Goal: Information Seeking & Learning: Understand process/instructions

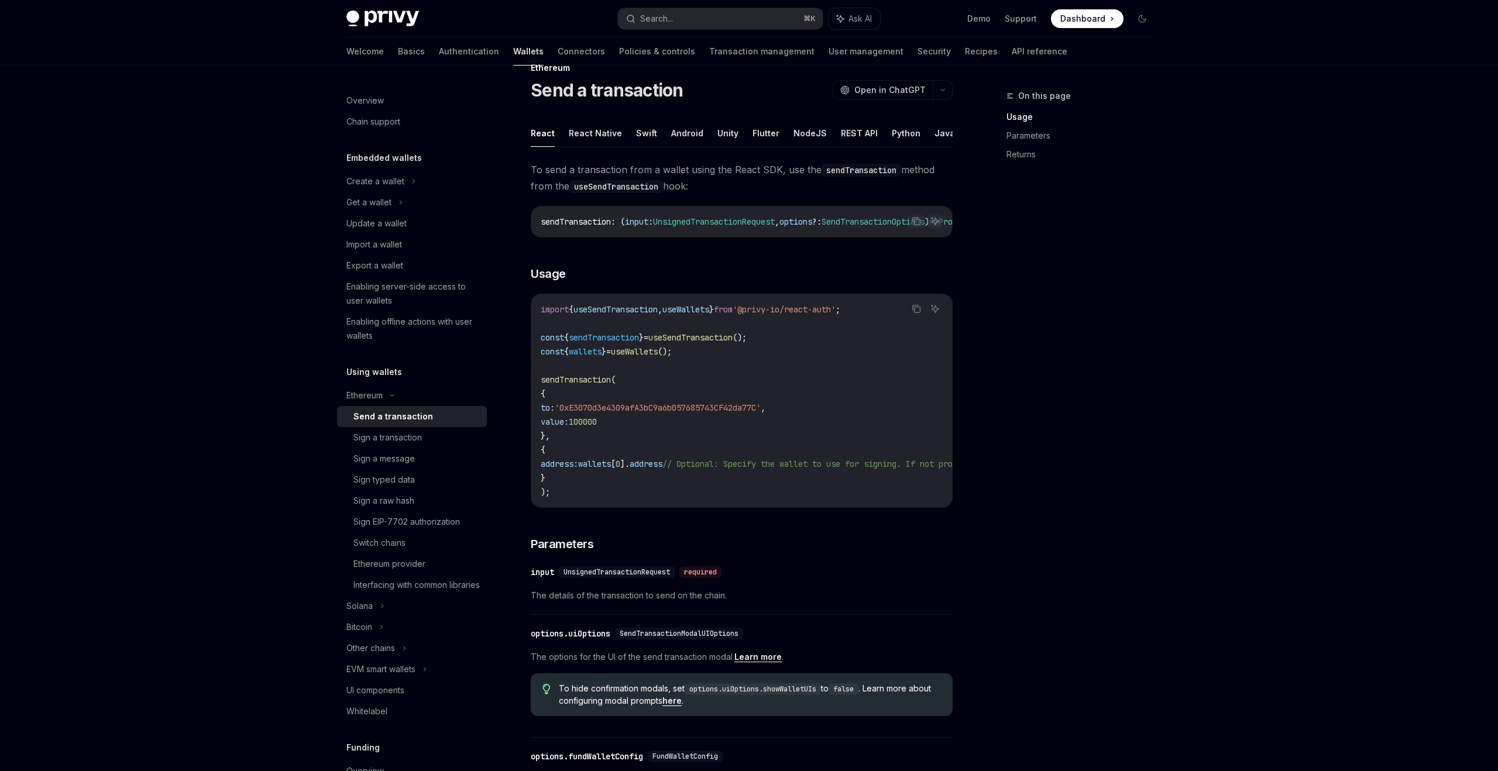
scroll to position [200, 0]
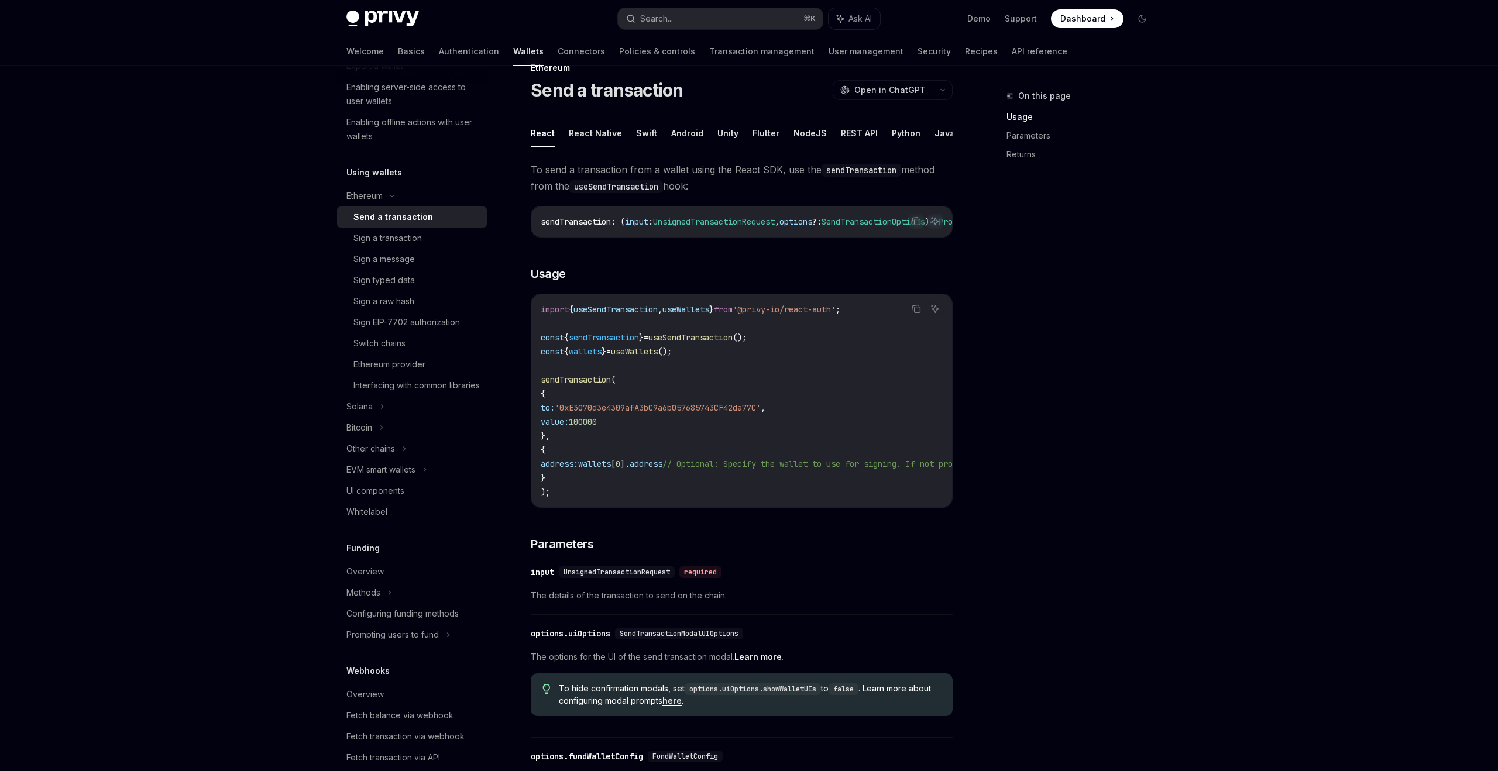
type textarea "*"
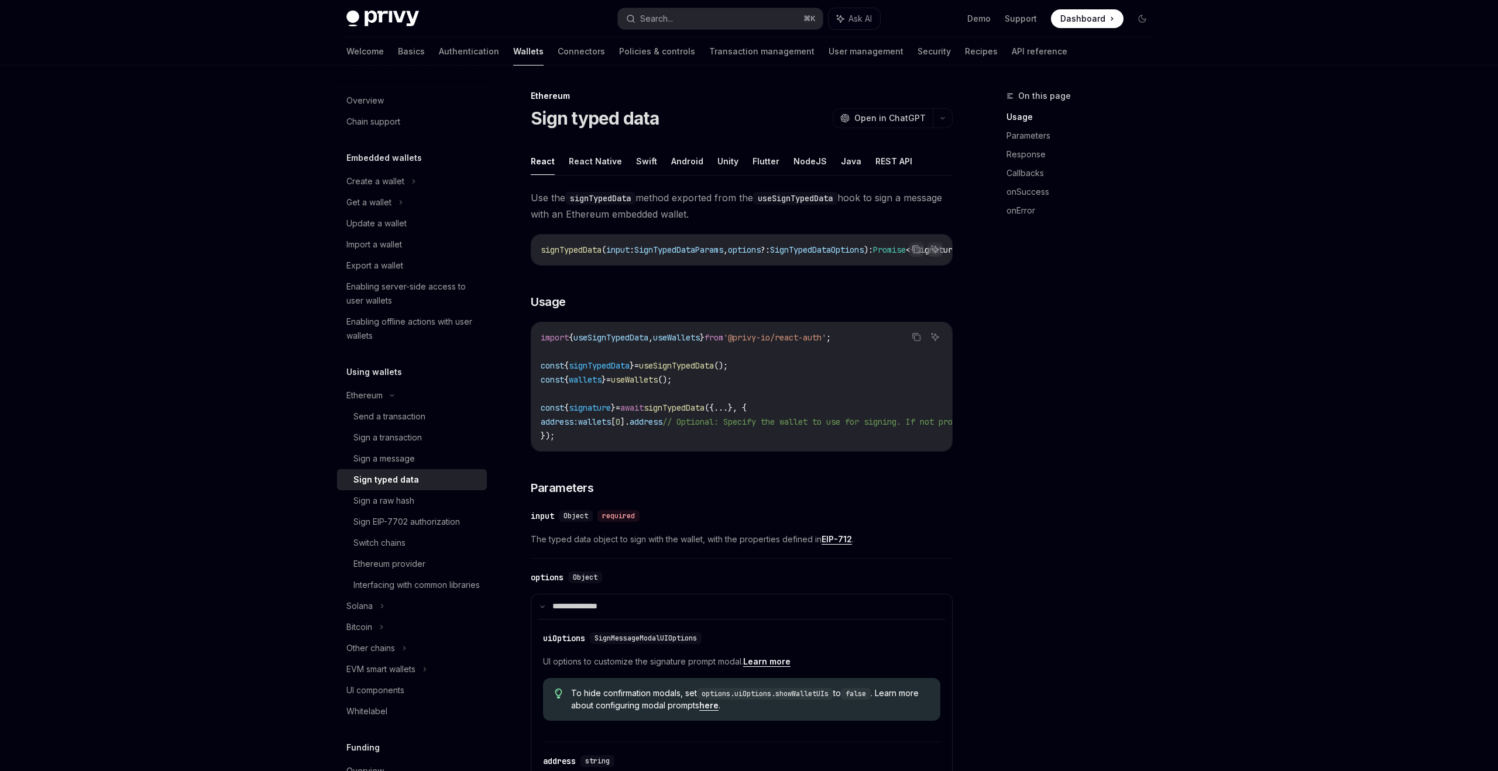
click at [703, 393] on code "import { useSignTypedData , useWallets } from '@privy-io/react-auth' ; const { …" at bounding box center [847, 387] width 613 height 112
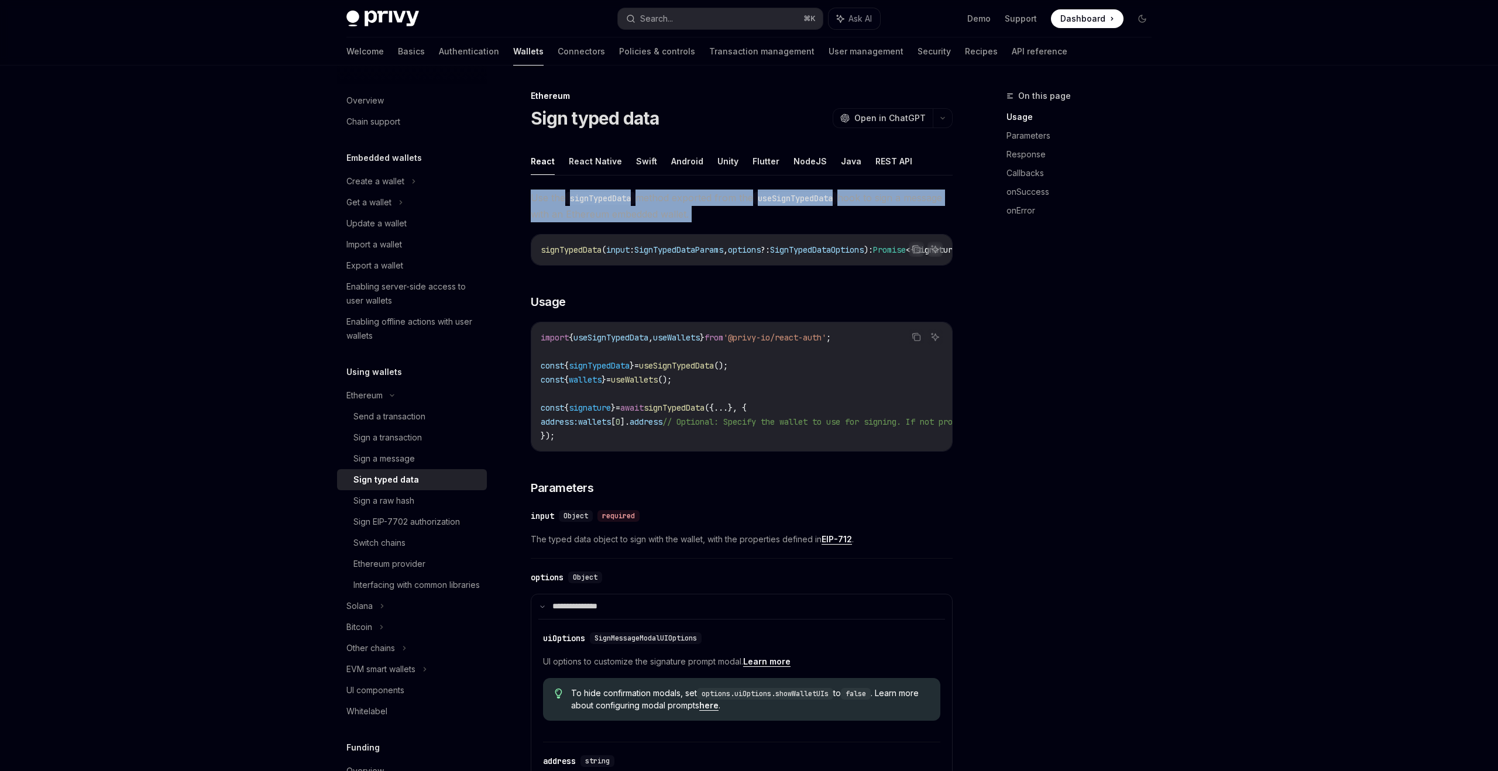
drag, startPoint x: 531, startPoint y: 194, endPoint x: 752, endPoint y: 225, distance: 223.3
copy div "Use the signTypedData method exported from the useSignTypedData hook to sign a …"
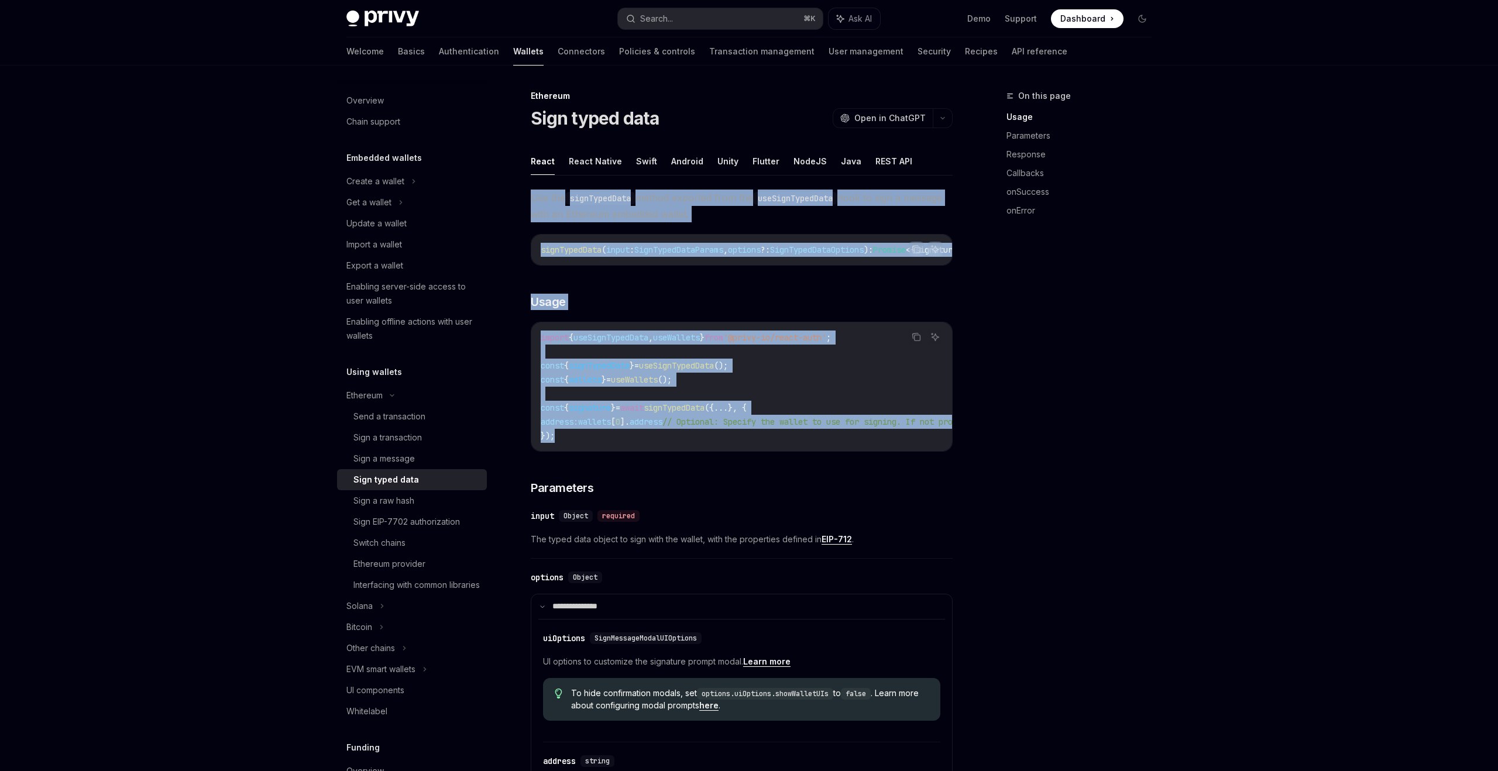
copy div "Use the signTypedData method exported from the useSignTypedData hook to sign a …"
drag, startPoint x: 536, startPoint y: 193, endPoint x: 662, endPoint y: 445, distance: 281.7
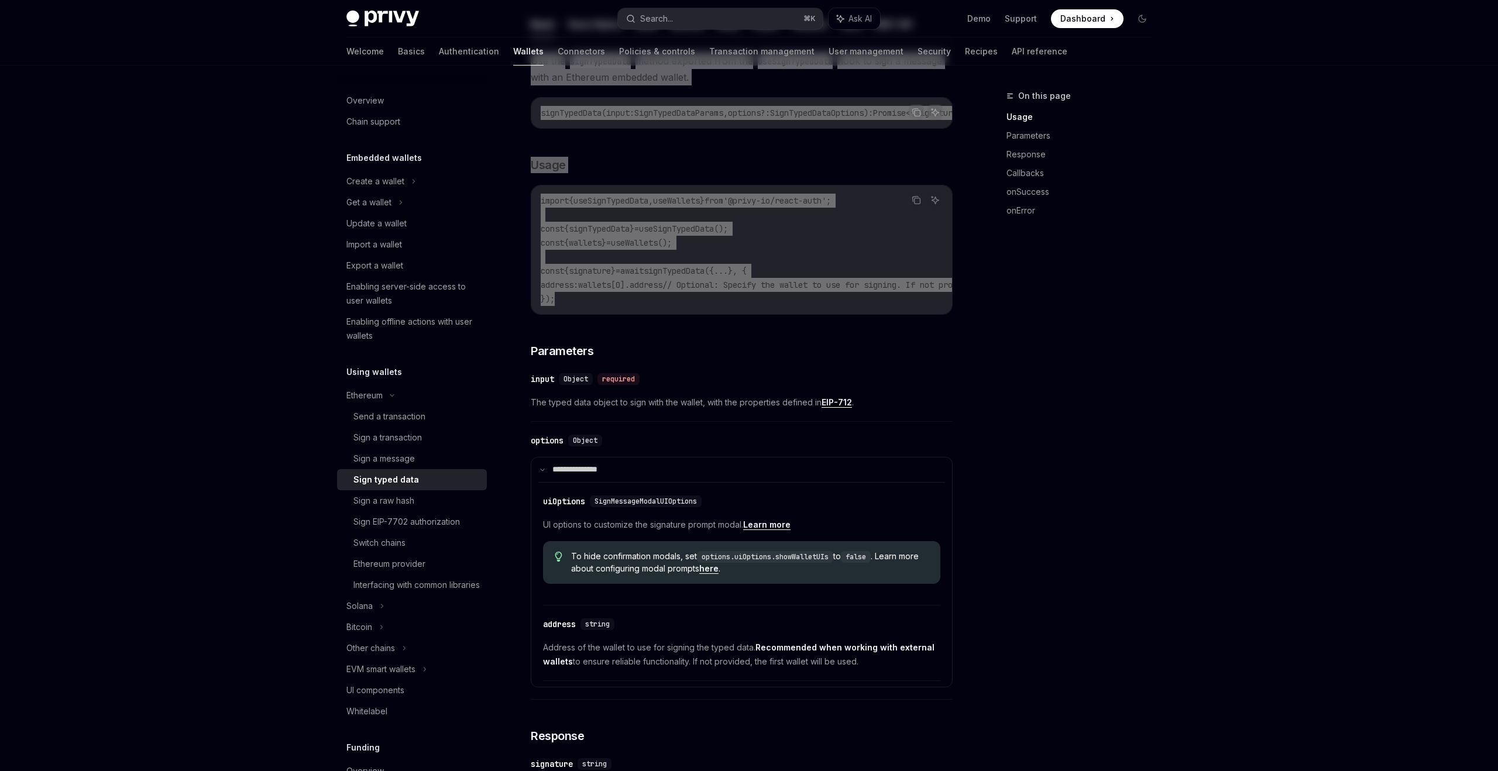
scroll to position [233, 0]
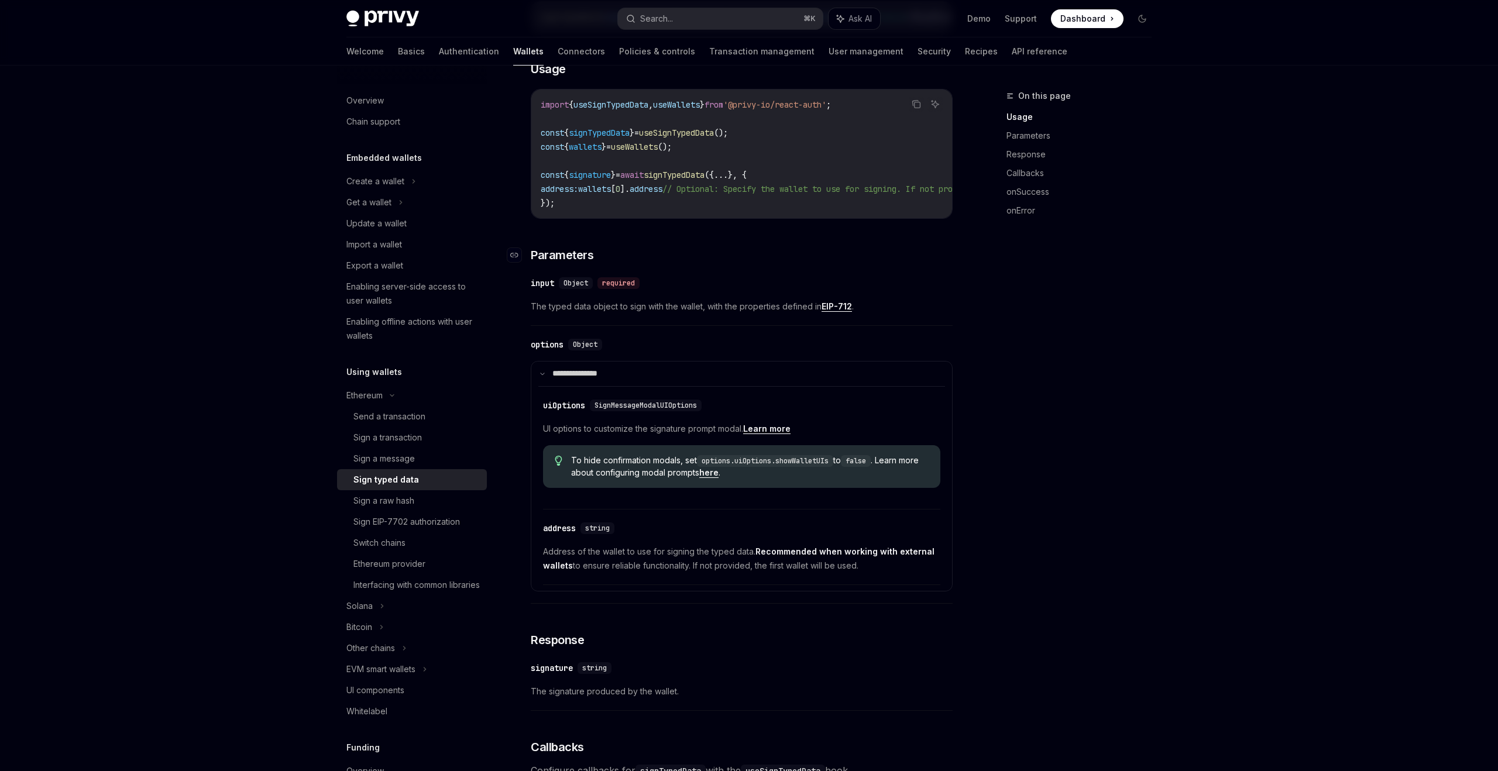
click at [762, 259] on h3 "​ Parameters" at bounding box center [742, 255] width 422 height 16
type textarea "*"
